Goal: Information Seeking & Learning: Find specific fact

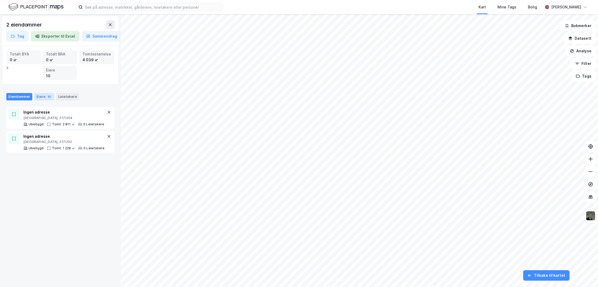
click at [44, 96] on div "Eiere 10" at bounding box center [44, 96] width 20 height 7
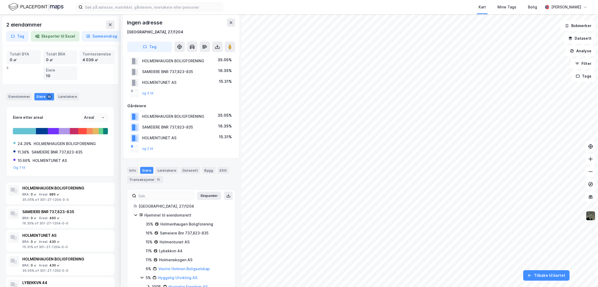
scroll to position [40, 0]
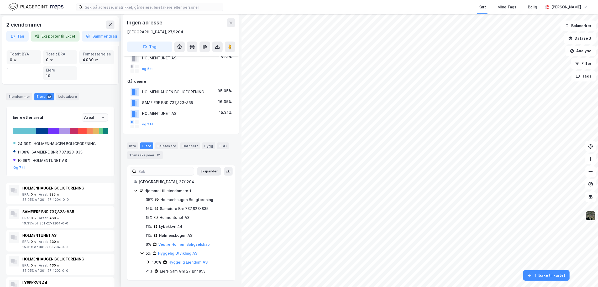
click at [98, 141] on div "24.39% HOLMENHAUGEN BOLIGFORENING" at bounding box center [60, 143] width 94 height 6
drag, startPoint x: 160, startPoint y: 199, endPoint x: 215, endPoint y: 201, distance: 54.4
click at [215, 201] on div "35% Holmenhaugen Boligforening" at bounding box center [187, 199] width 83 height 6
copy div "Holmenhaugen Boligforening"
drag, startPoint x: 161, startPoint y: 208, endPoint x: 211, endPoint y: 210, distance: 49.9
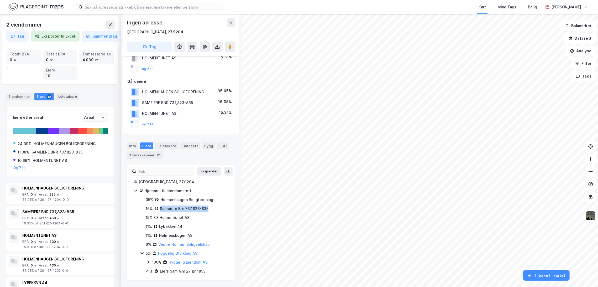
click at [211, 210] on div "16% Sameiere Bnr 737,823-835" at bounding box center [187, 208] width 83 height 6
copy div "Sameiere Bnr 737,823-835"
drag, startPoint x: 160, startPoint y: 217, endPoint x: 201, endPoint y: 218, distance: 40.4
click at [201, 218] on div "15% Holmentunet AS" at bounding box center [187, 217] width 83 height 6
copy div "Holmentunet AS"
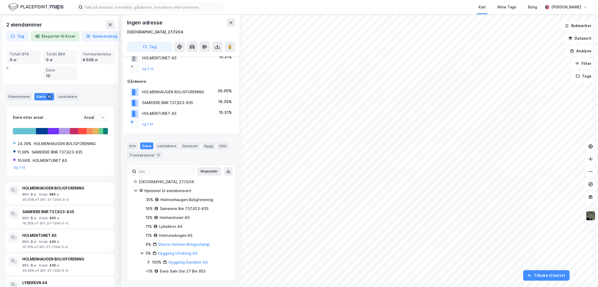
click at [172, 228] on div "Lybekkvn 44" at bounding box center [170, 226] width 23 height 6
drag, startPoint x: 159, startPoint y: 225, endPoint x: 192, endPoint y: 226, distance: 32.6
click at [192, 226] on div "11% Lybekkvn 44" at bounding box center [187, 226] width 83 height 6
copy div "Lybekkvn 44"
drag, startPoint x: 160, startPoint y: 233, endPoint x: 202, endPoint y: 237, distance: 42.4
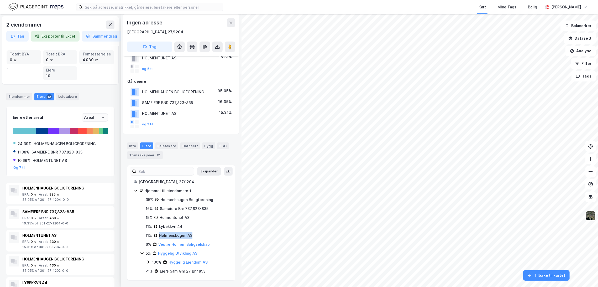
click at [201, 237] on div "11% Holmenskogen AS" at bounding box center [187, 235] width 83 height 6
copy div "Holmenskogen AS"
drag, startPoint x: 215, startPoint y: 243, endPoint x: 158, endPoint y: 247, distance: 56.8
click at [158, 247] on div "6% Vestre Holmen Boligselskap" at bounding box center [187, 244] width 83 height 6
copy link "Vestre Holmen Boligselskap"
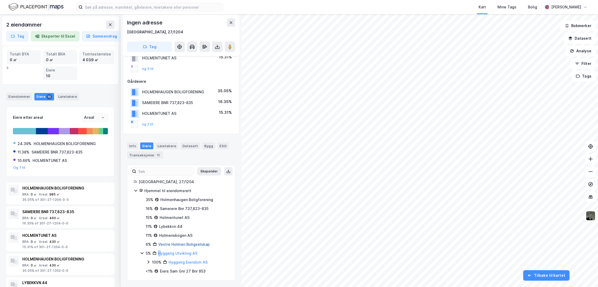
drag, startPoint x: 193, startPoint y: 254, endPoint x: 161, endPoint y: 252, distance: 32.1
click at [161, 252] on div "5% Hyggelig Utvikling AS" at bounding box center [187, 253] width 83 height 6
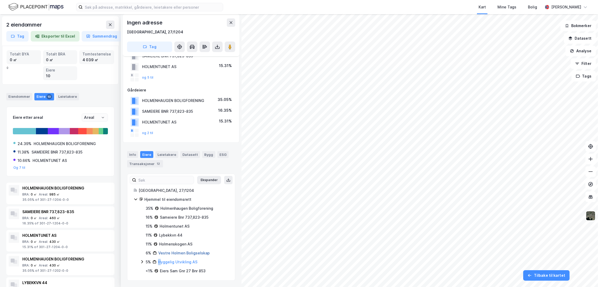
scroll to position [32, 0]
drag, startPoint x: 214, startPoint y: 260, endPoint x: 157, endPoint y: 262, distance: 57.3
click at [157, 262] on div "5% Hyggelig Utvikling AS" at bounding box center [187, 262] width 83 height 6
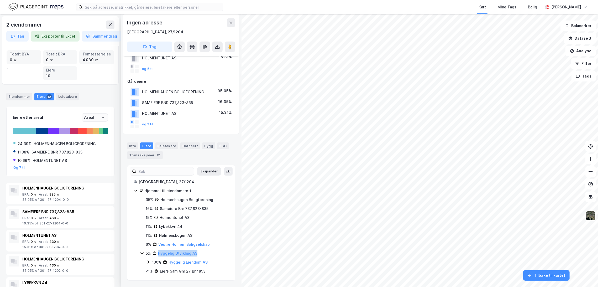
copy link "Hyggelig Utvikling AS"
click at [141, 252] on icon at bounding box center [142, 253] width 4 height 4
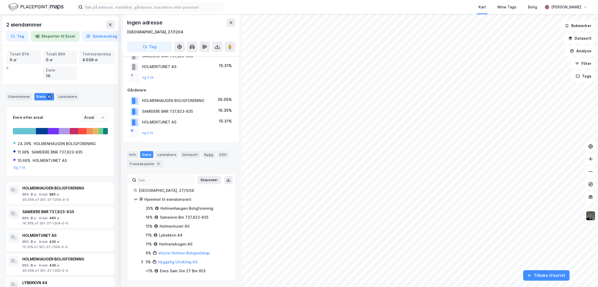
scroll to position [32, 0]
drag, startPoint x: 206, startPoint y: 270, endPoint x: 158, endPoint y: 270, distance: 48.6
click at [158, 270] on div "<1% Eiers [PERSON_NAME] 27 Bnr 853" at bounding box center [187, 271] width 83 height 6
copy div "Eiers Sam Gnr 27 Bnr 853"
click at [187, 272] on div "Eiers Sam Gnr 27 Bnr 853" at bounding box center [183, 271] width 46 height 6
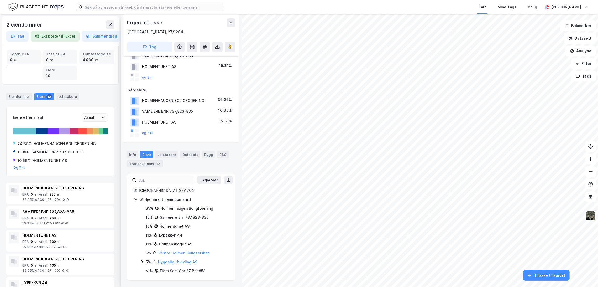
click at [149, 271] on div "<1%" at bounding box center [149, 271] width 7 height 6
click at [150, 270] on div "<1%" at bounding box center [149, 271] width 7 height 6
